Goal: Task Accomplishment & Management: Manage account settings

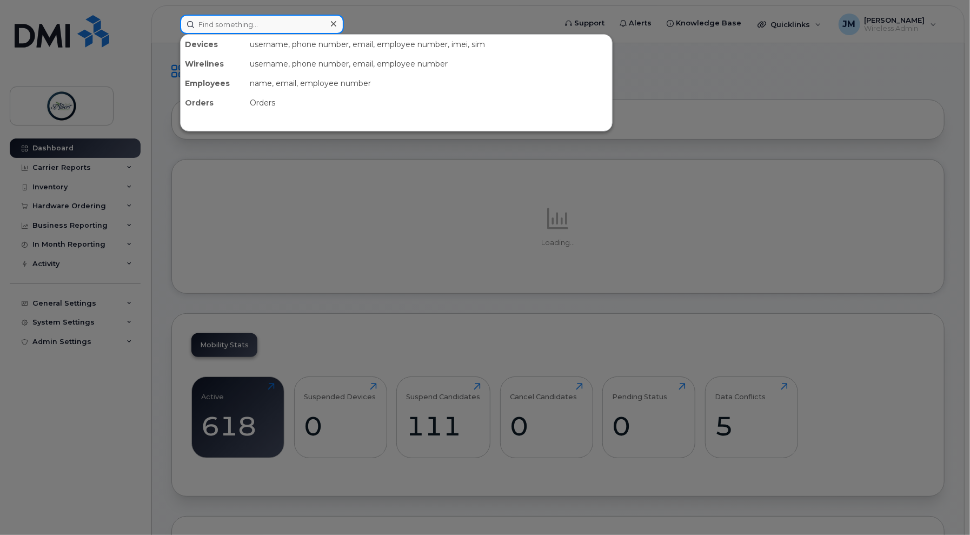
click at [265, 28] on input at bounding box center [262, 24] width 164 height 19
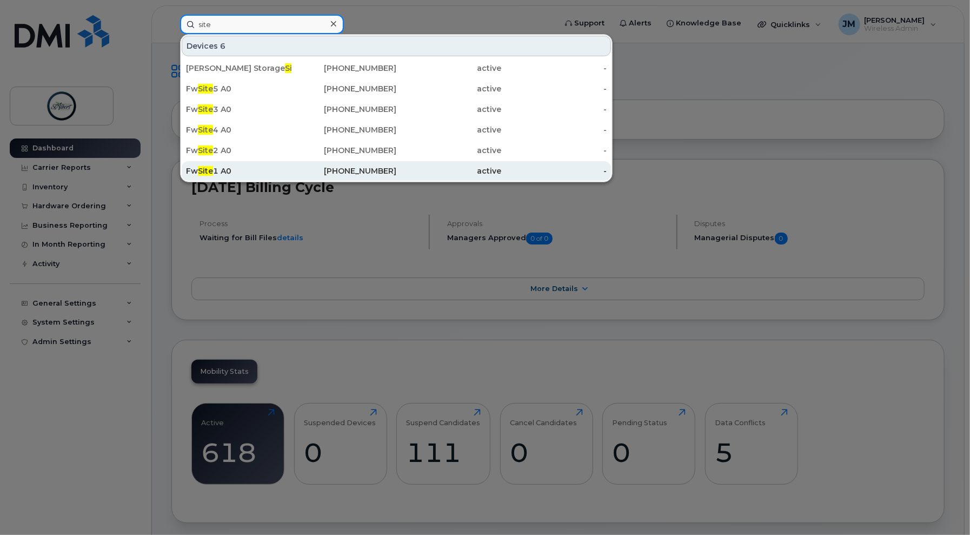
type input "site"
click at [241, 174] on div "Fw Site 1 A0" at bounding box center [238, 170] width 105 height 11
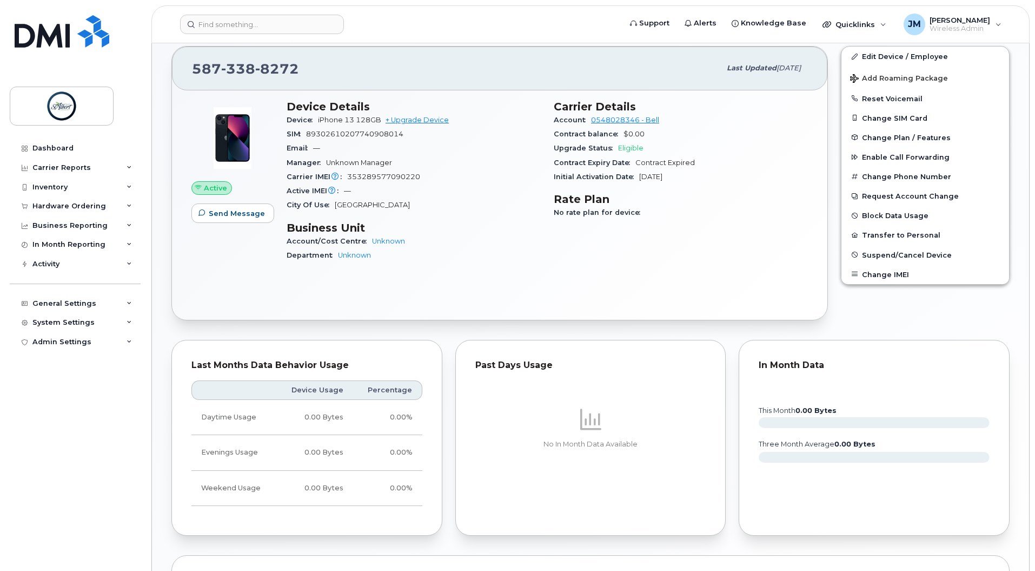
scroll to position [204, 0]
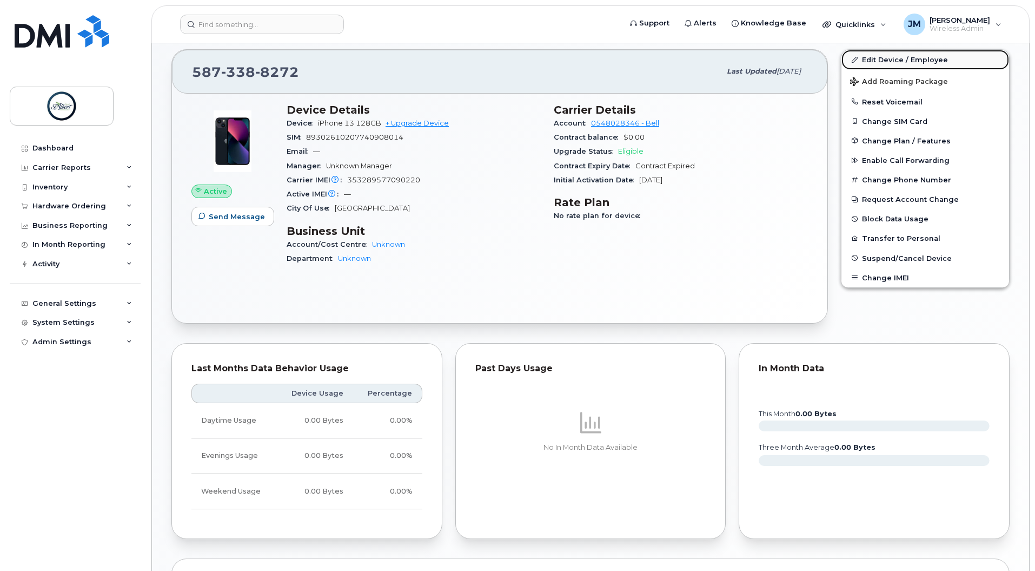
click at [909, 56] on link "Edit Device / Employee" at bounding box center [925, 59] width 168 height 19
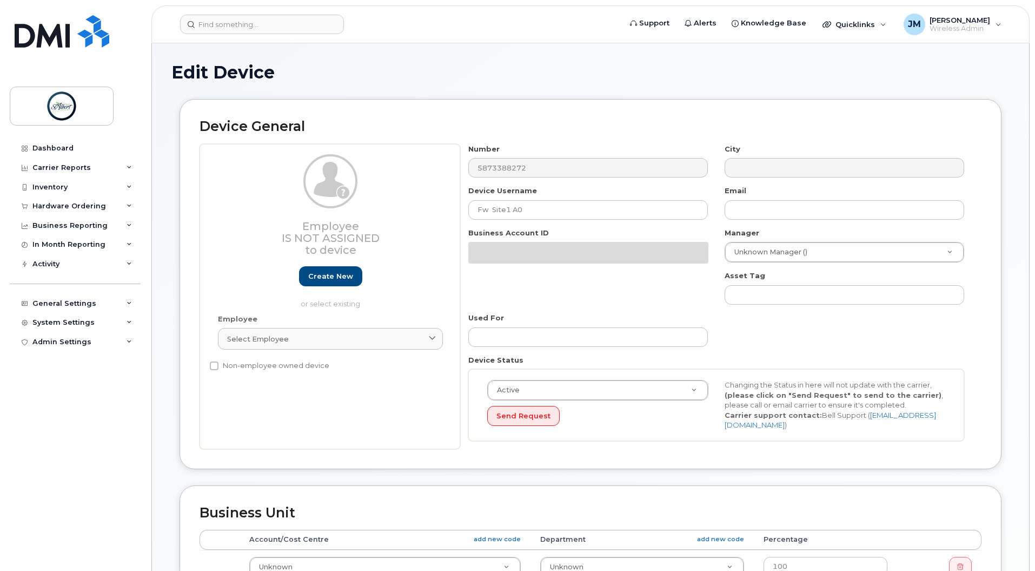
select select "10875379"
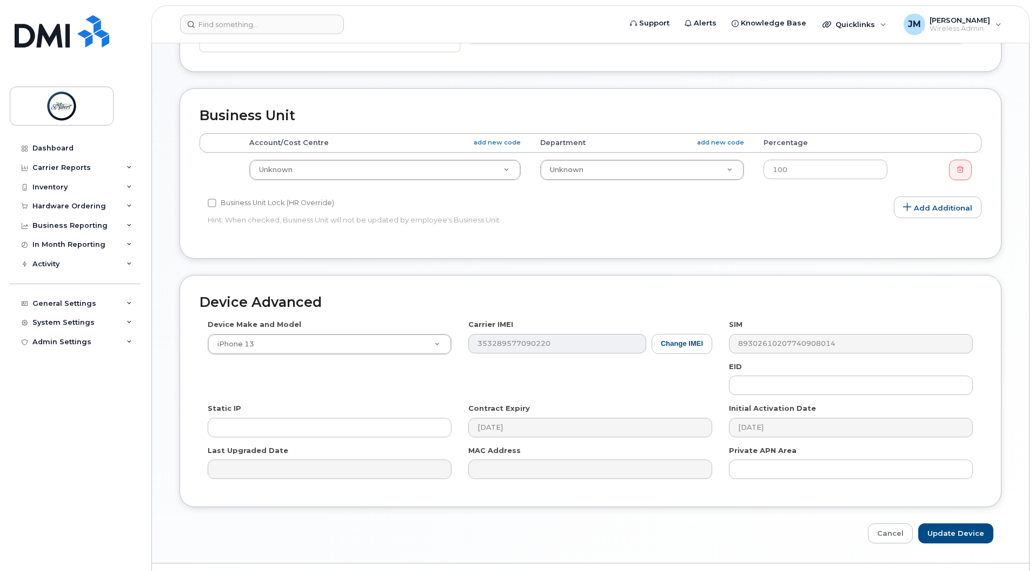
scroll to position [373, 0]
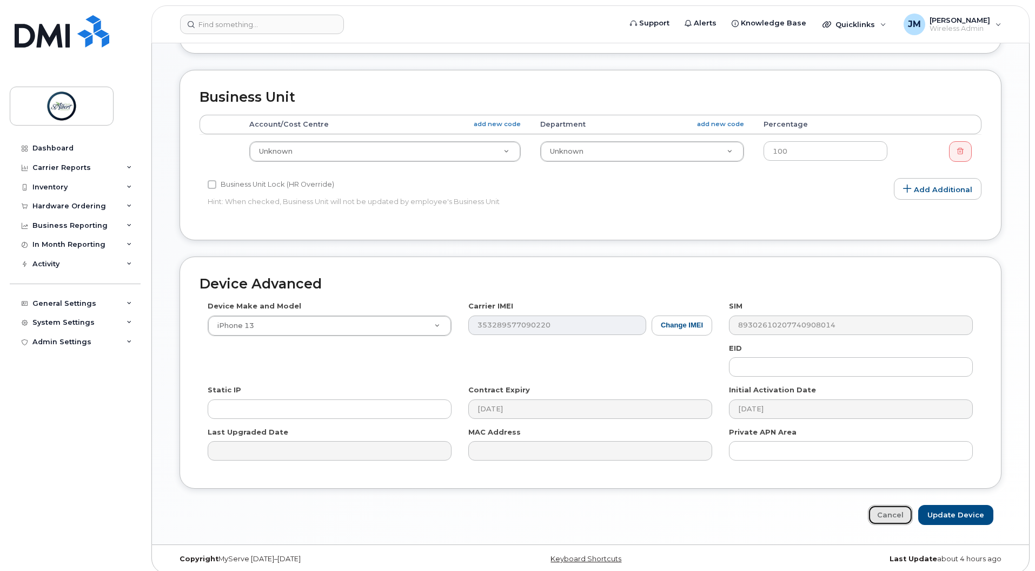
click at [901, 508] on link "Cancel" at bounding box center [890, 515] width 45 height 20
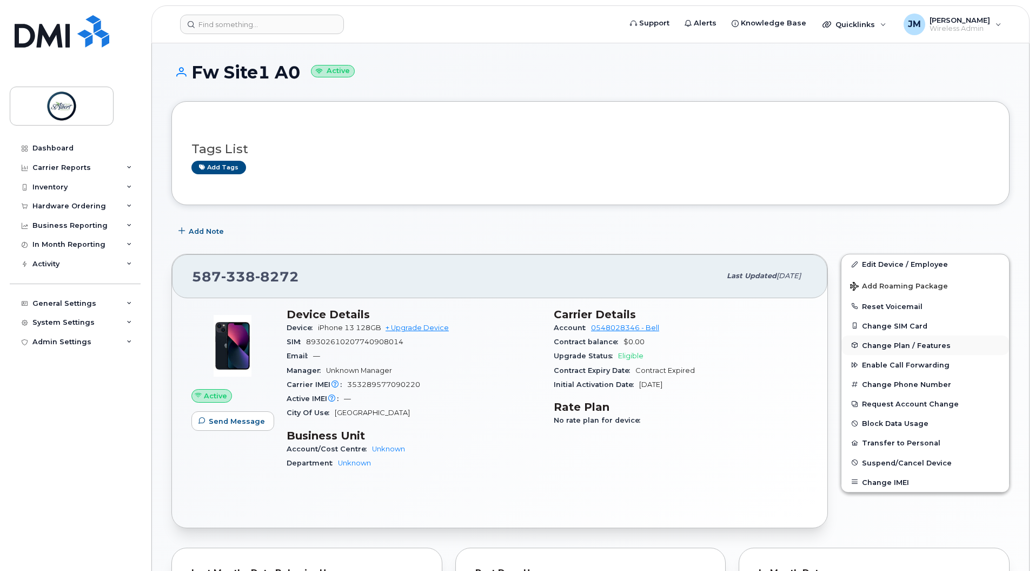
click at [917, 341] on span "Change Plan / Features" at bounding box center [906, 345] width 89 height 8
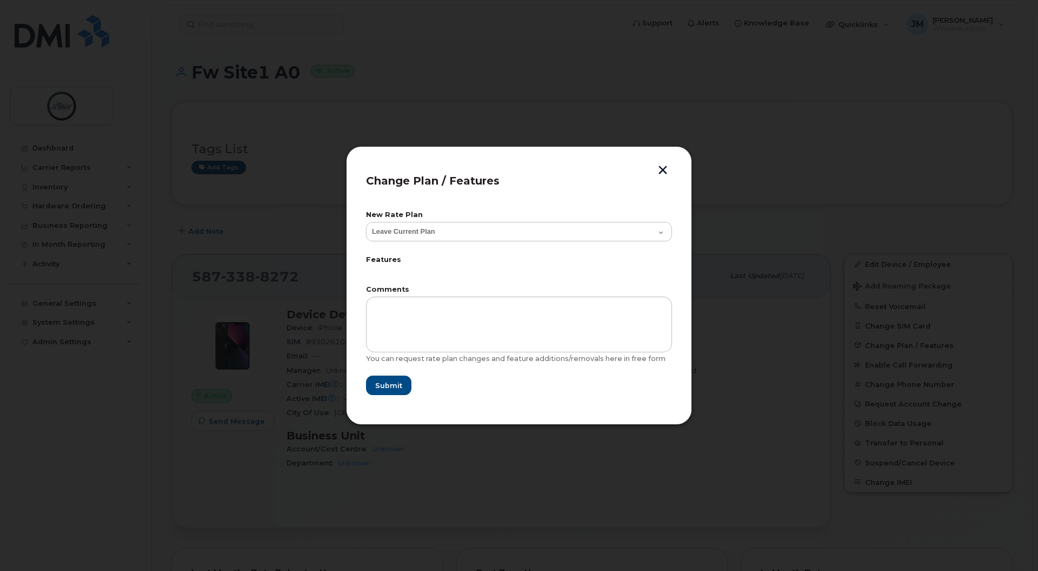
click at [657, 221] on div "New Rate Plan Leave Current Plan GOA Smartphone 14 30D GOA Unlimited Smartphone…" at bounding box center [519, 227] width 306 height 32
click at [656, 227] on select "Leave Current Plan GOA Smartphone 14 30D GOA Unlimited Smartphone 14" at bounding box center [519, 231] width 306 height 19
click at [655, 224] on select "Leave Current Plan GOA Smartphone 14 30D GOA Unlimited Smartphone 14" at bounding box center [519, 231] width 306 height 19
click at [666, 171] on button "button" at bounding box center [663, 170] width 16 height 11
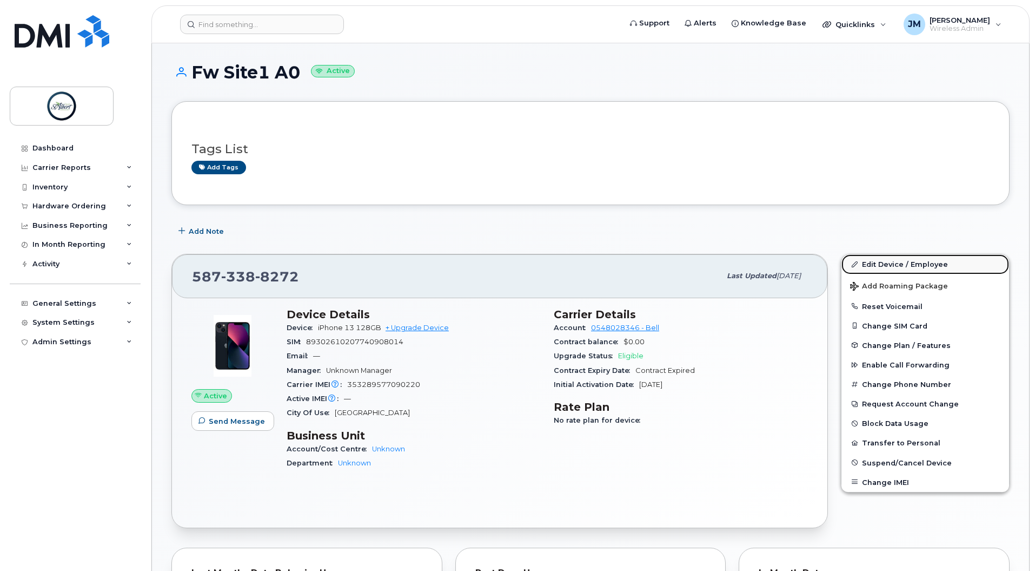
click at [904, 268] on link "Edit Device / Employee" at bounding box center [925, 263] width 168 height 19
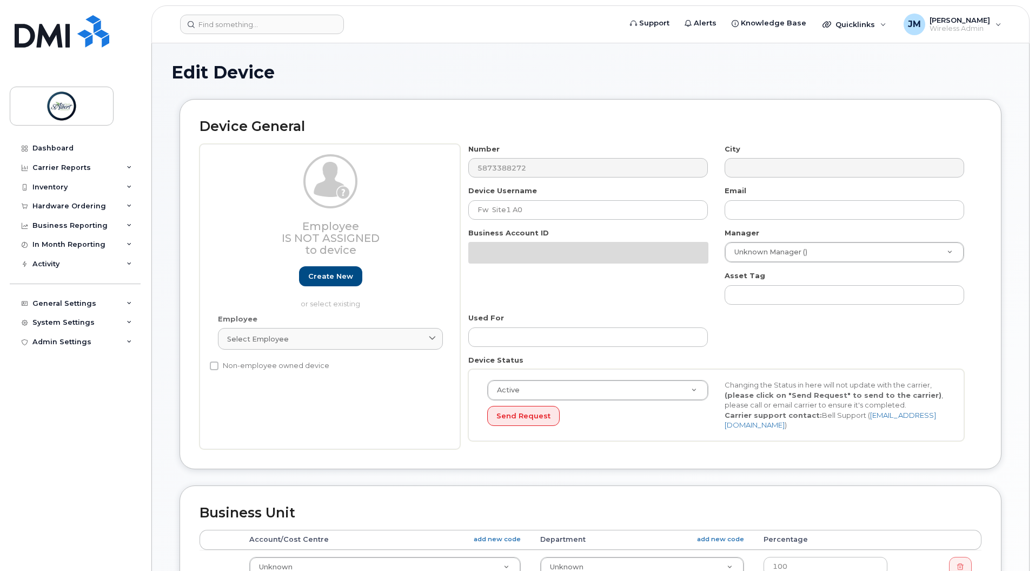
select select "10875379"
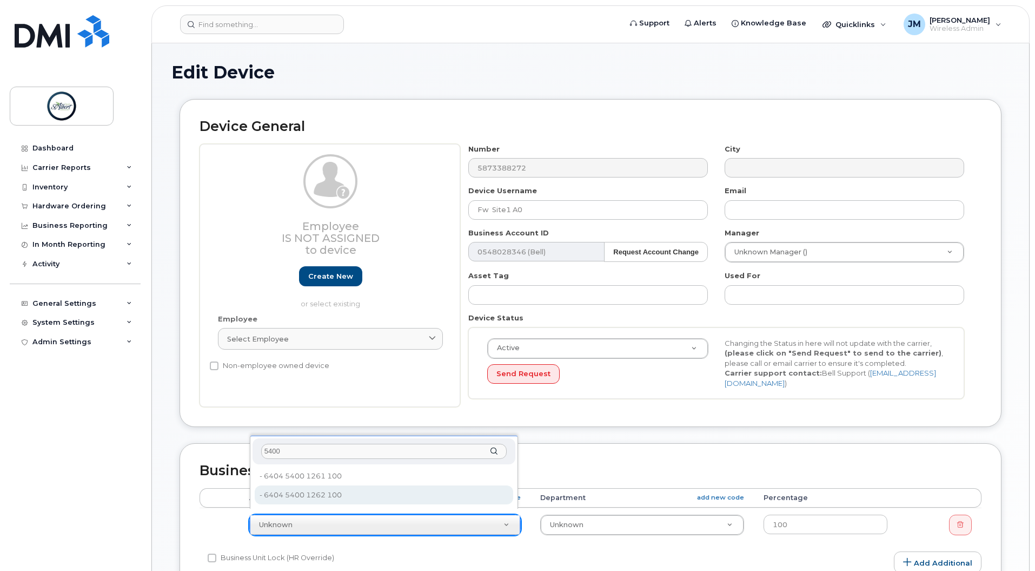
type input "5400"
type input "10875412"
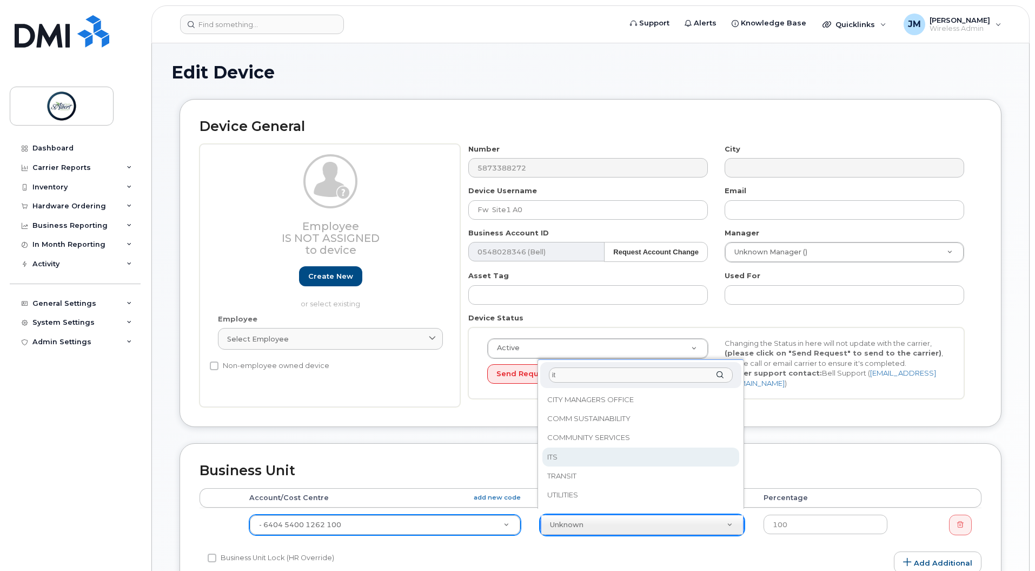
type input "it"
select select "10875415"
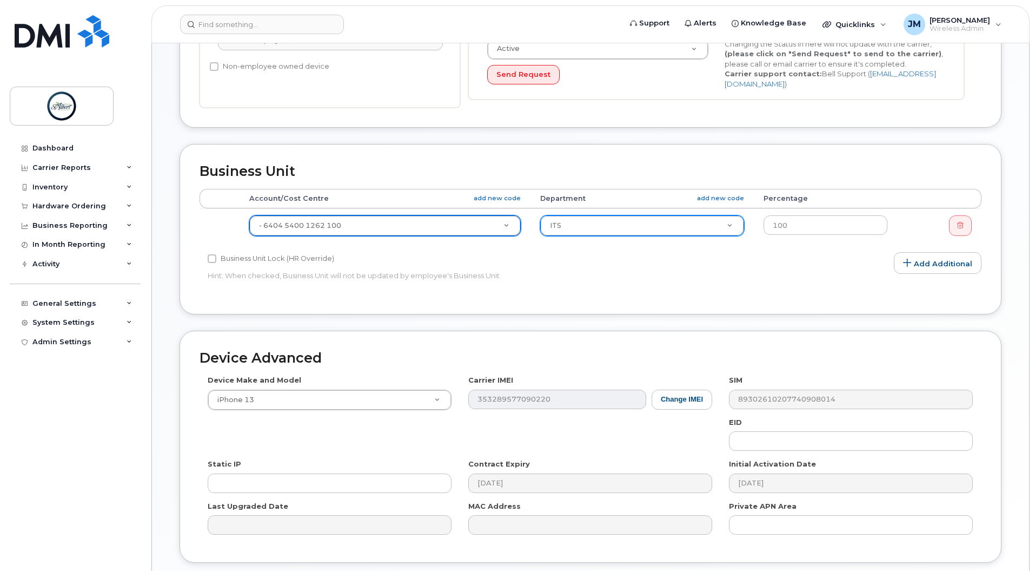
scroll to position [373, 0]
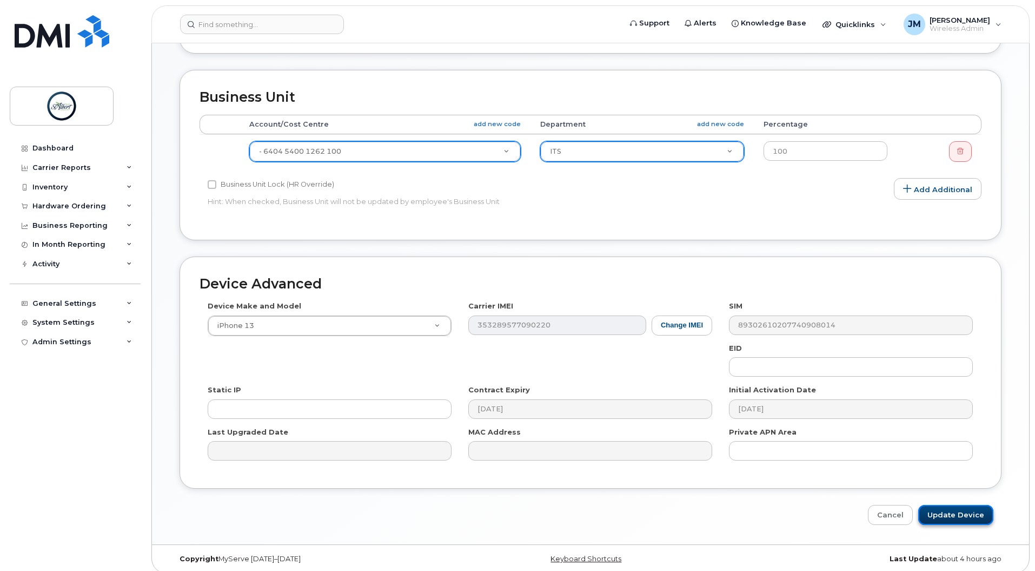
click at [952, 505] on input "Update Device" at bounding box center [955, 515] width 75 height 20
type input "Saving..."
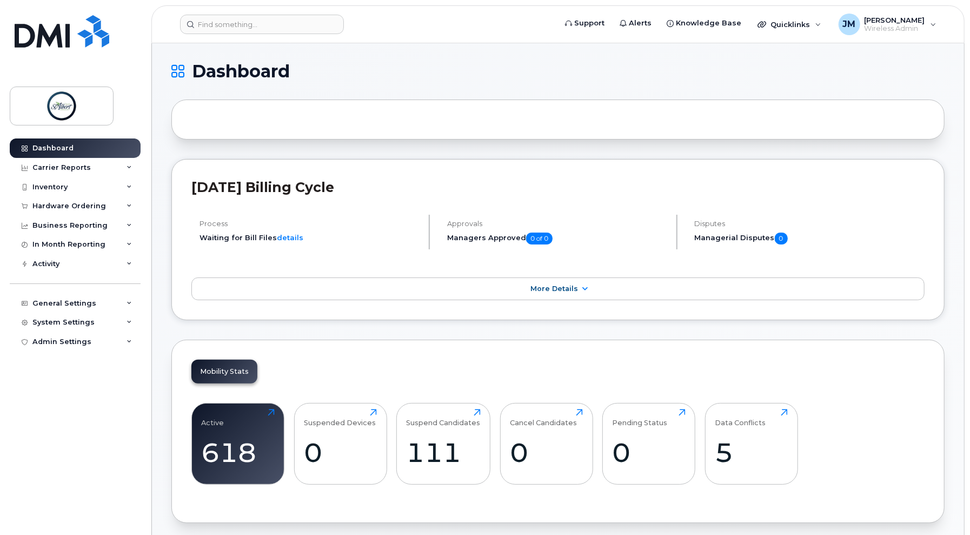
click at [306, 34] on header "Support Alerts Knowledge Base Quicklinks Suspend / Cancel Device Change SIM Car…" at bounding box center [557, 24] width 813 height 38
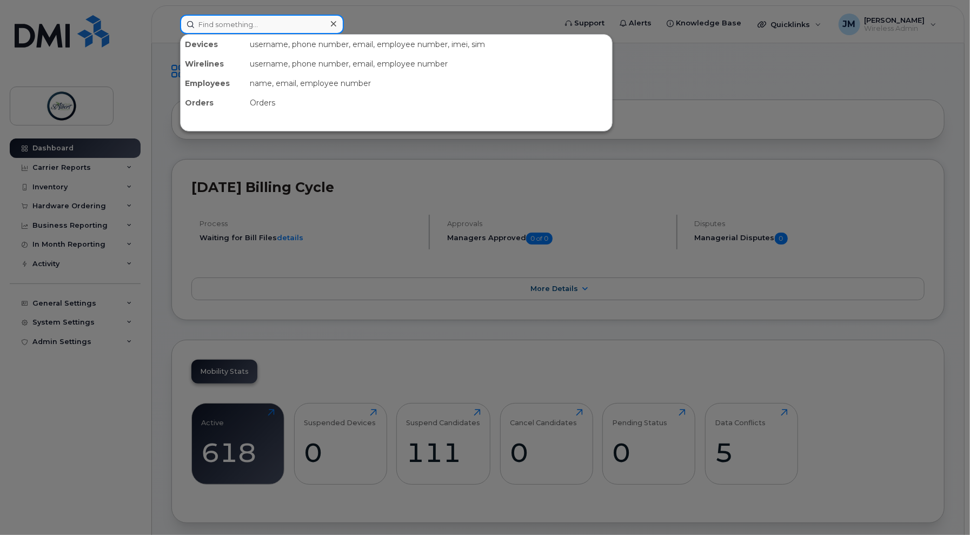
click at [291, 26] on input at bounding box center [262, 24] width 164 height 19
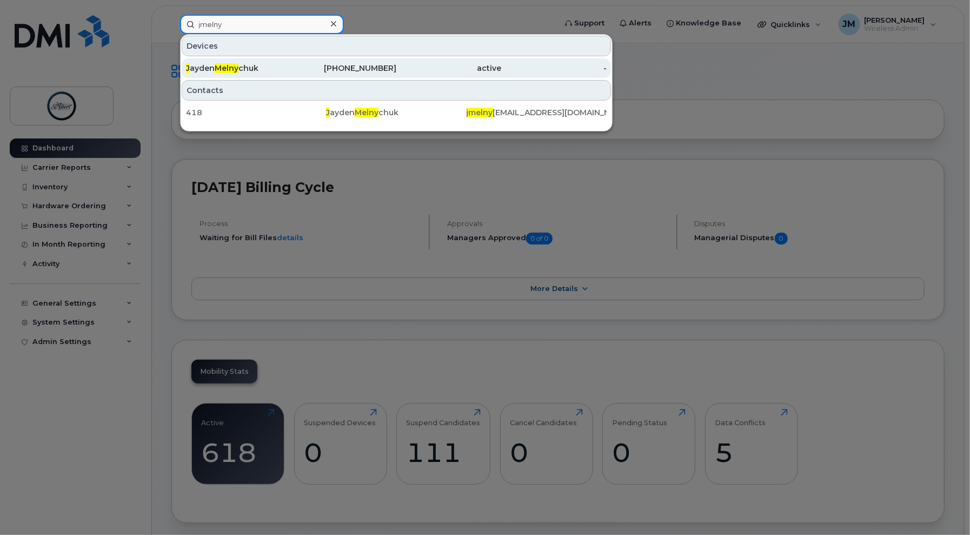
type input "jmelny"
click at [260, 65] on div "J ayden Melny chuk" at bounding box center [238, 68] width 105 height 11
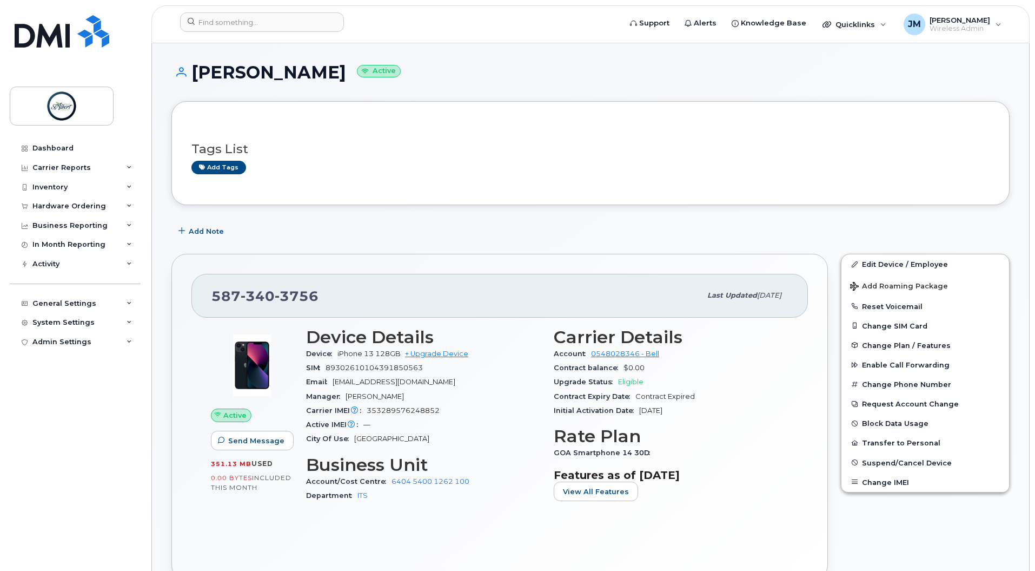
drag, startPoint x: 527, startPoint y: 213, endPoint x: 641, endPoint y: 72, distance: 181.8
drag, startPoint x: 641, startPoint y: 72, endPoint x: 637, endPoint y: 254, distance: 182.3
click at [637, 254] on div "[PHONE_NUMBER] Last updated [DATE] Active Send Message 351.13 MB  used 0.00 Byt…" at bounding box center [499, 417] width 657 height 326
